Goal: Task Accomplishment & Management: Manage account settings

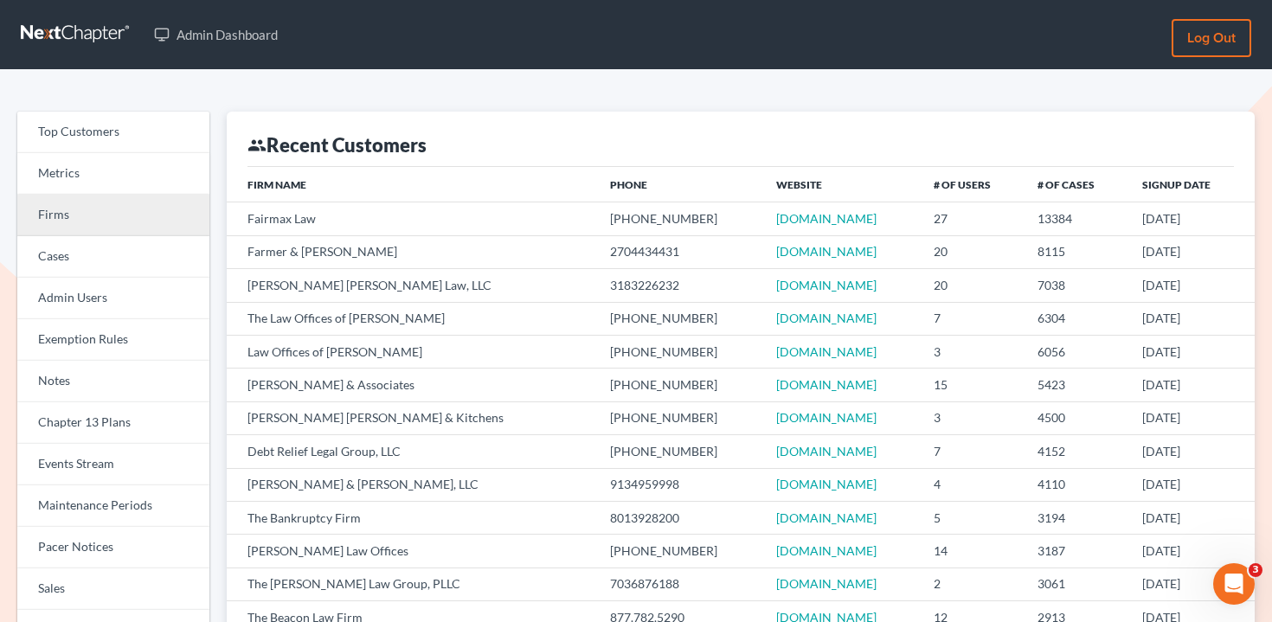
click at [181, 209] on link "Firms" at bounding box center [113, 216] width 192 height 42
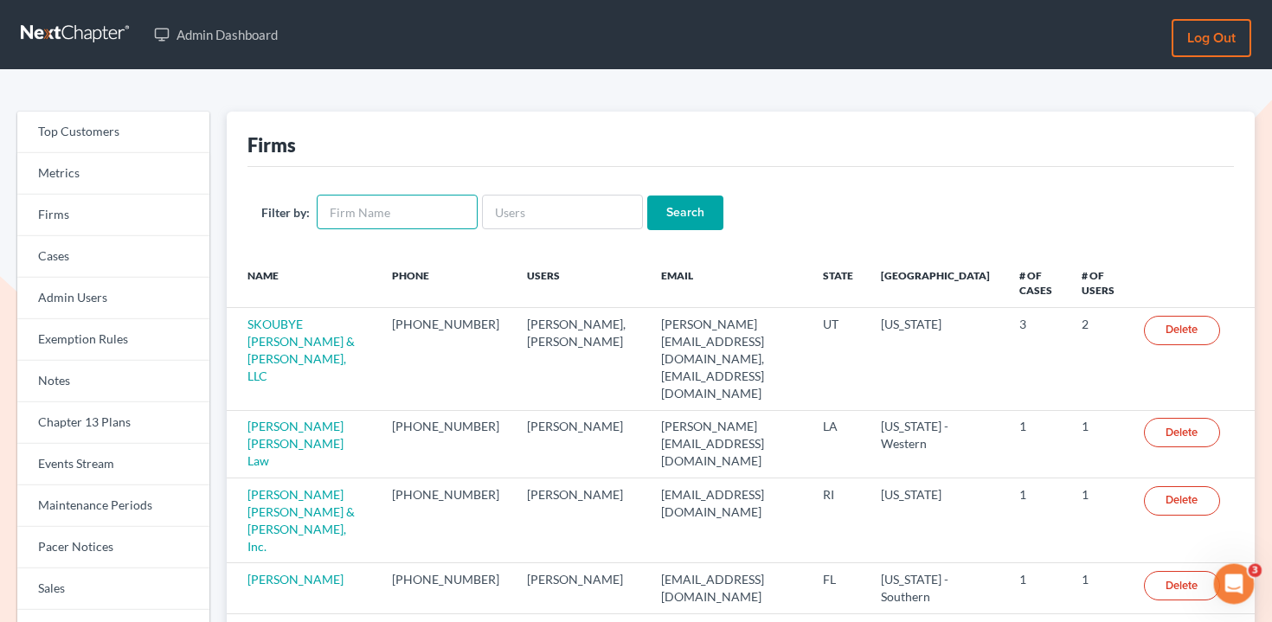
click at [396, 204] on input "text" at bounding box center [397, 212] width 161 height 35
type input "G"
type input "CFGI"
click at [647, 196] on input "Search" at bounding box center [685, 213] width 76 height 35
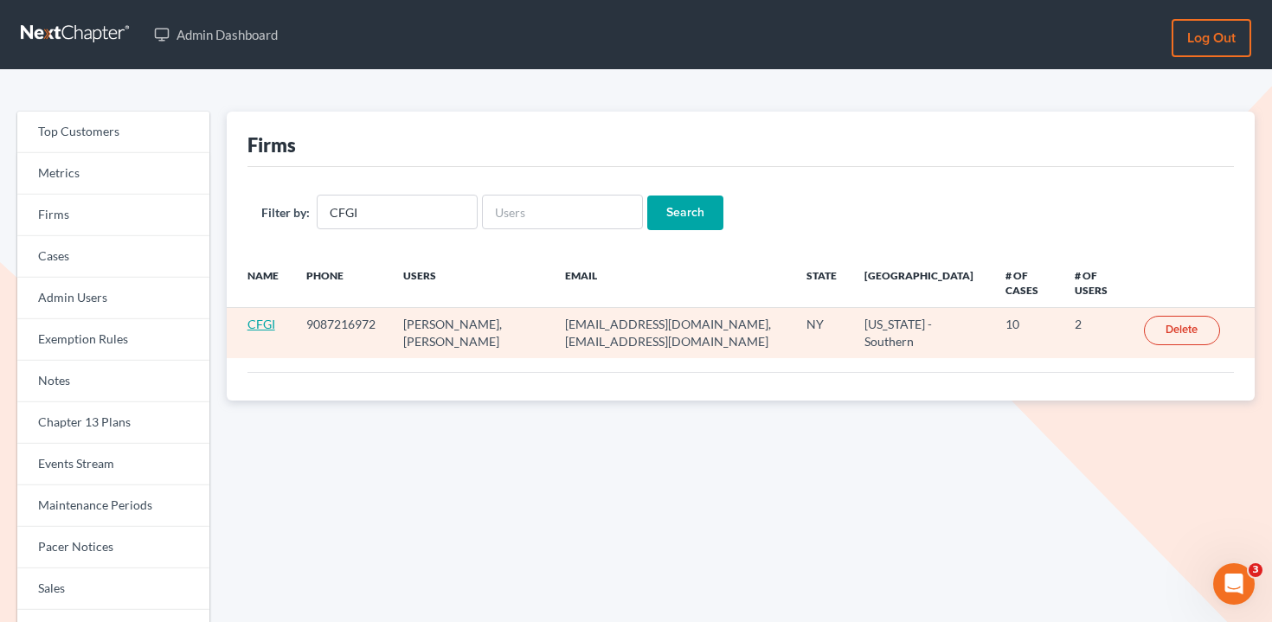
click at [249, 328] on link "CFGI" at bounding box center [262, 324] width 28 height 15
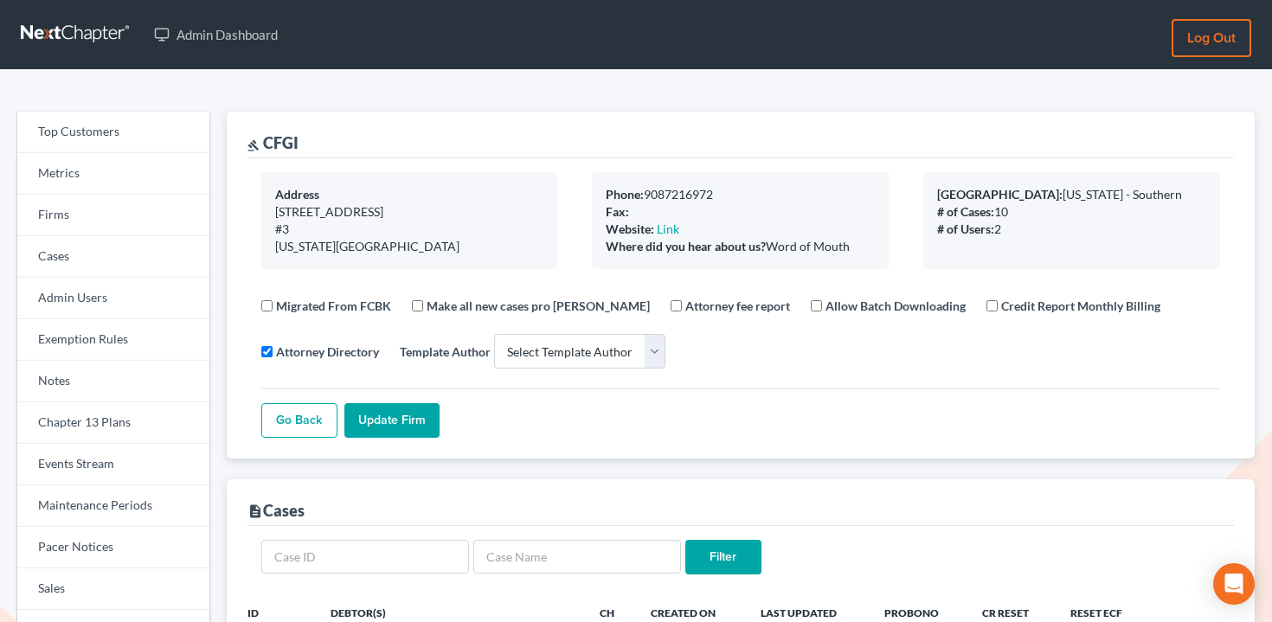
select select
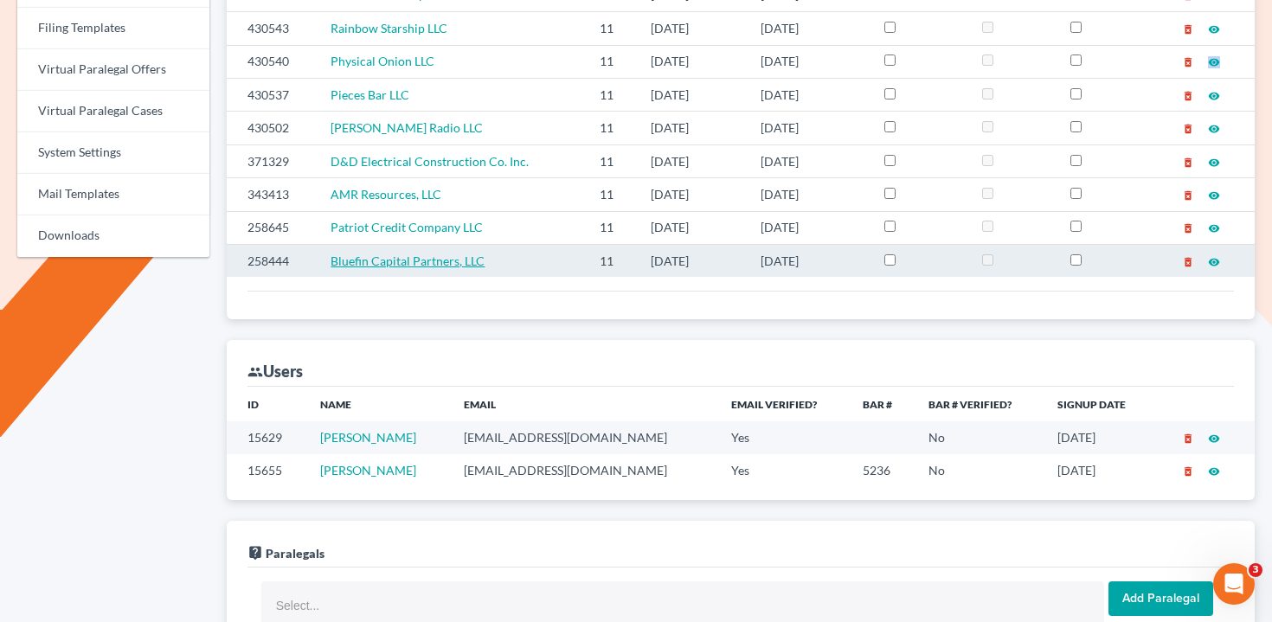
scroll to position [687, 0]
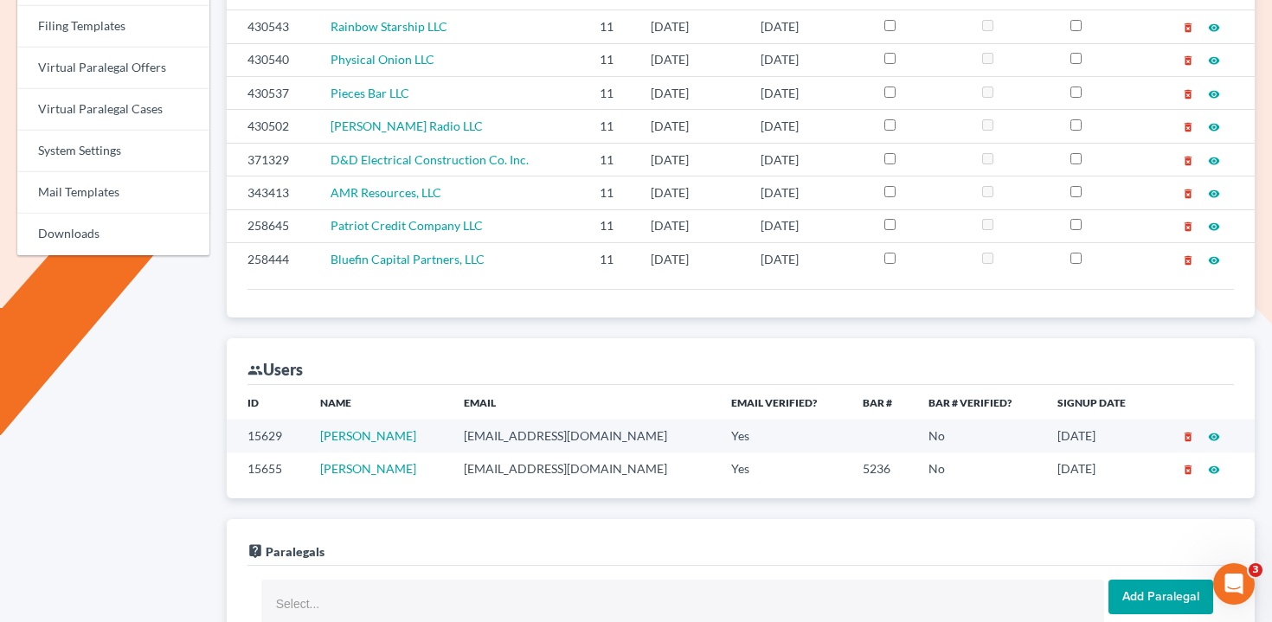
click at [523, 439] on td "snorowitz@cfgi.com" at bounding box center [583, 436] width 267 height 32
click at [528, 441] on td "snorowitz@cfgi.com" at bounding box center [583, 436] width 267 height 32
drag, startPoint x: 430, startPoint y: 440, endPoint x: 326, endPoint y: 434, distance: 104.0
click at [326, 434] on td "Steve Norowitz" at bounding box center [378, 436] width 144 height 32
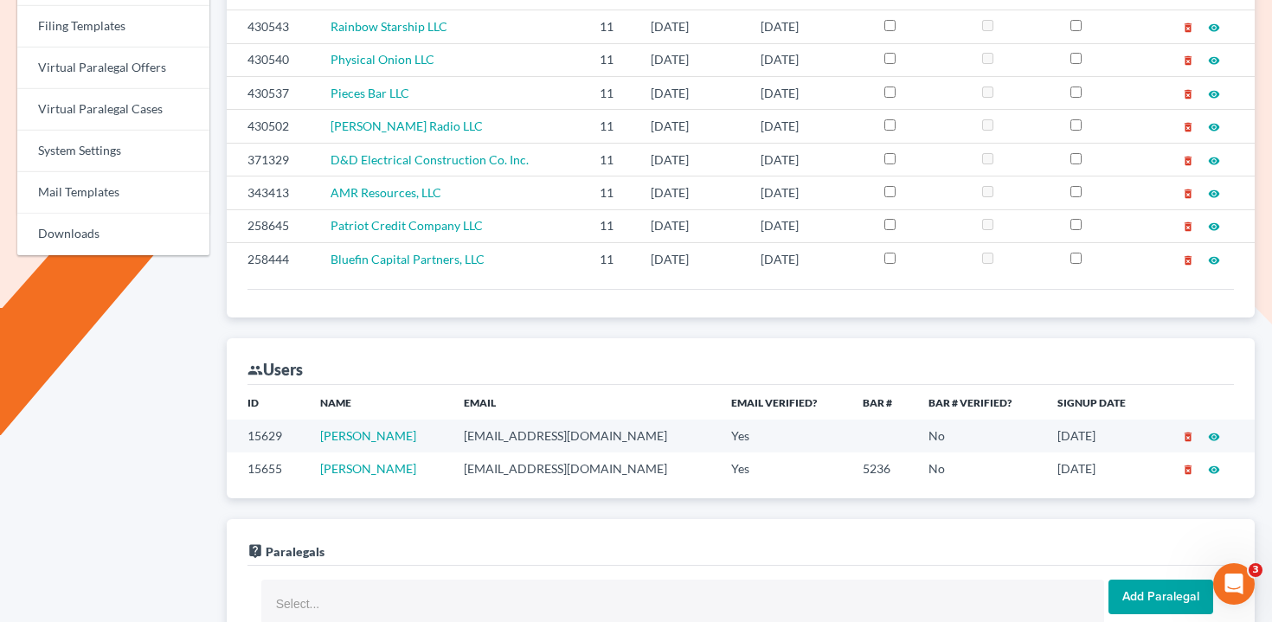
copy link "Steve Norowitz"
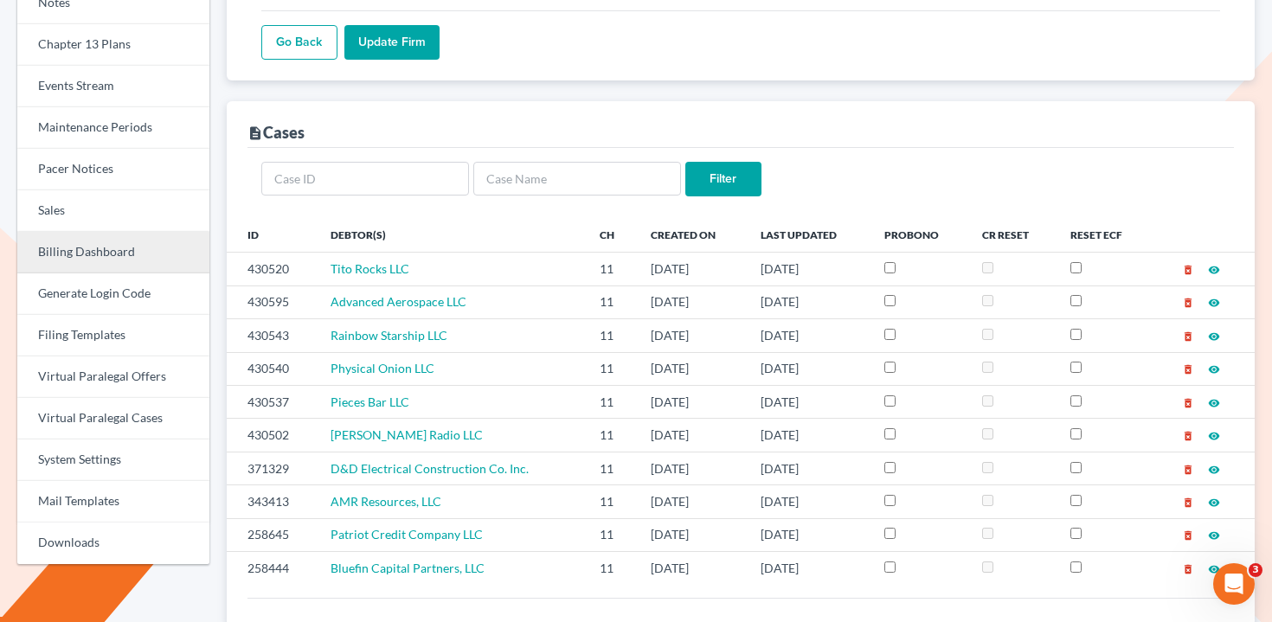
click at [100, 263] on link "Billing Dashboard" at bounding box center [113, 253] width 192 height 42
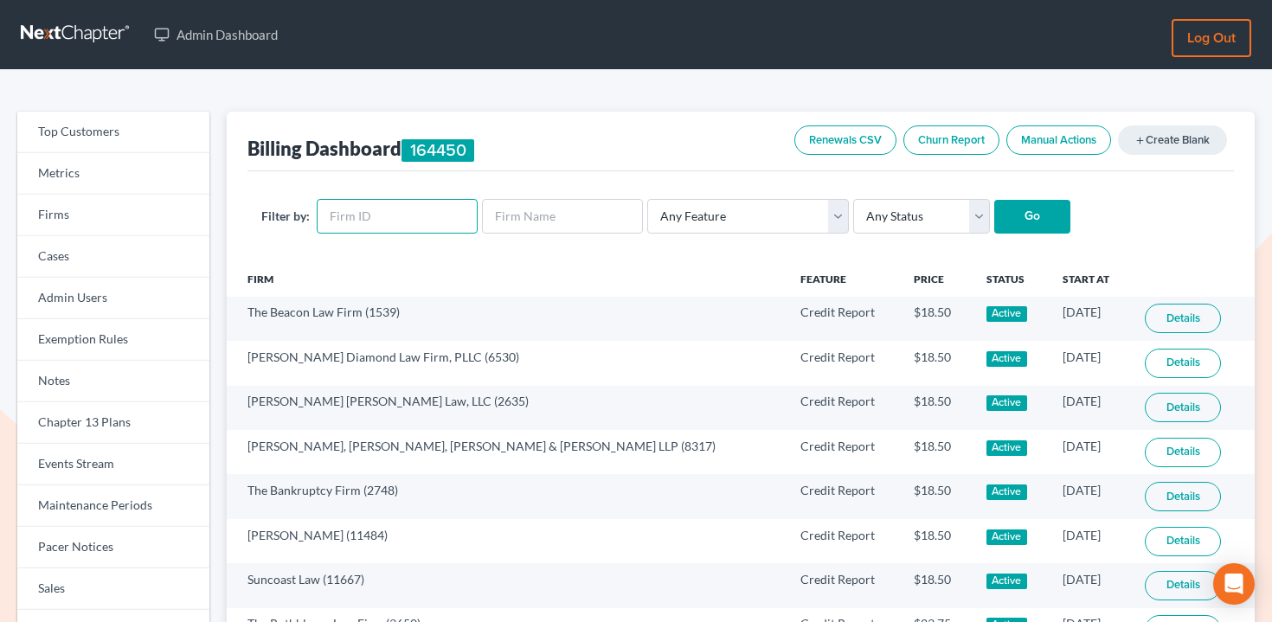
click at [389, 218] on input "text" at bounding box center [397, 216] width 161 height 35
paste input "8635"
type input "8635"
click at [1004, 209] on input "Go" at bounding box center [1032, 217] width 76 height 35
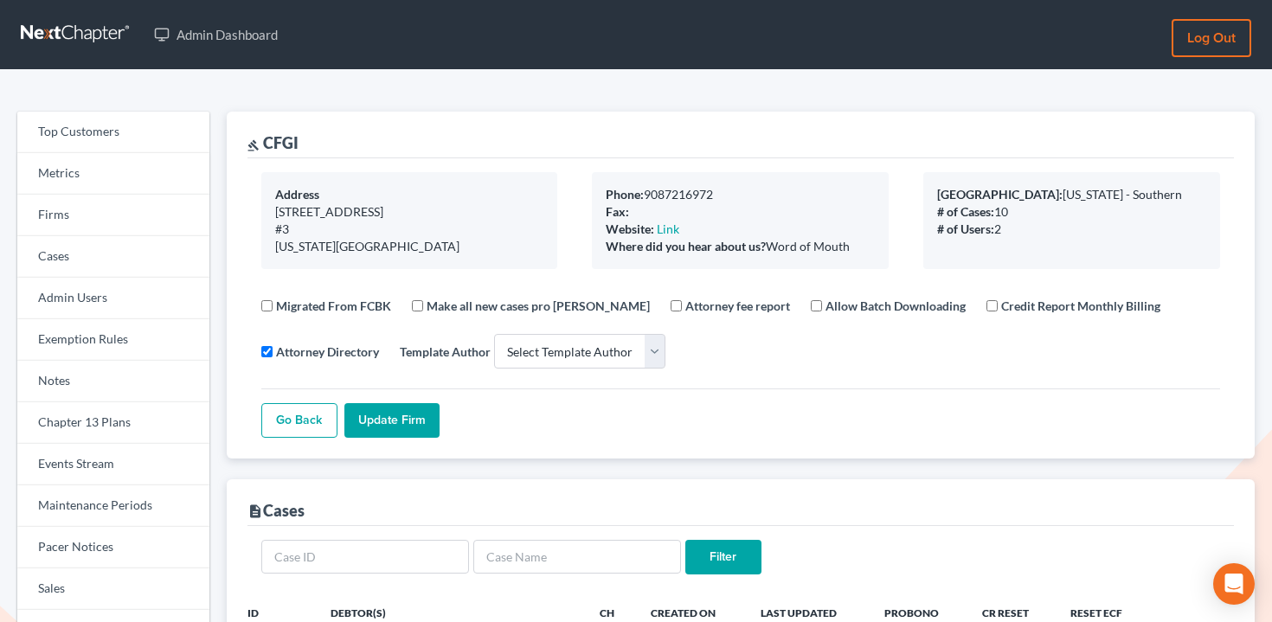
select select
